Goal: Information Seeking & Learning: Learn about a topic

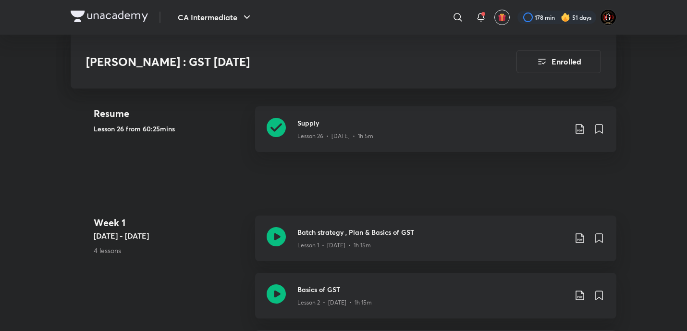
scroll to position [320, 0]
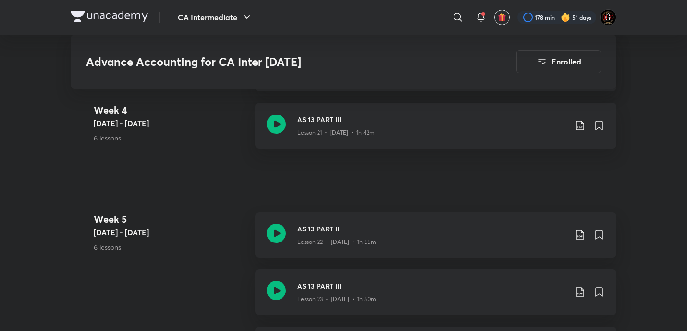
scroll to position [1923, 0]
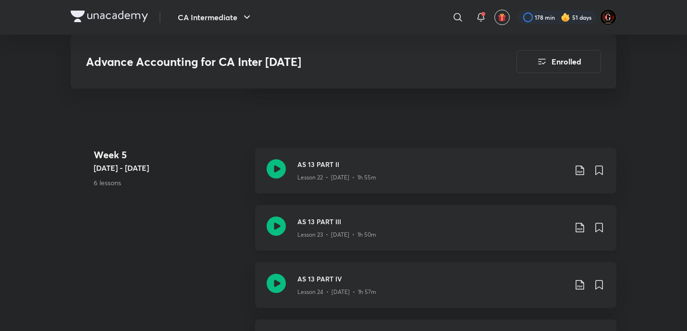
click at [577, 226] on icon at bounding box center [580, 228] width 12 height 12
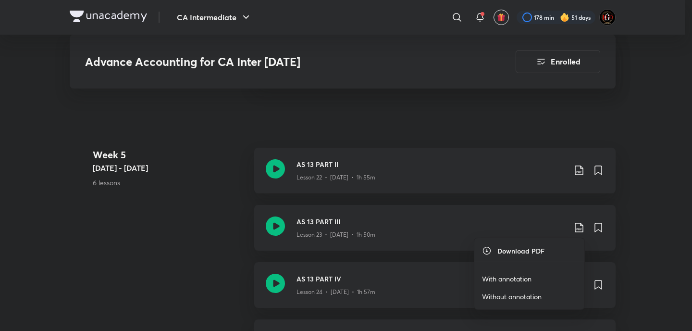
click at [520, 277] on p "With annotation" at bounding box center [507, 279] width 50 height 10
